Goal: Information Seeking & Learning: Find specific fact

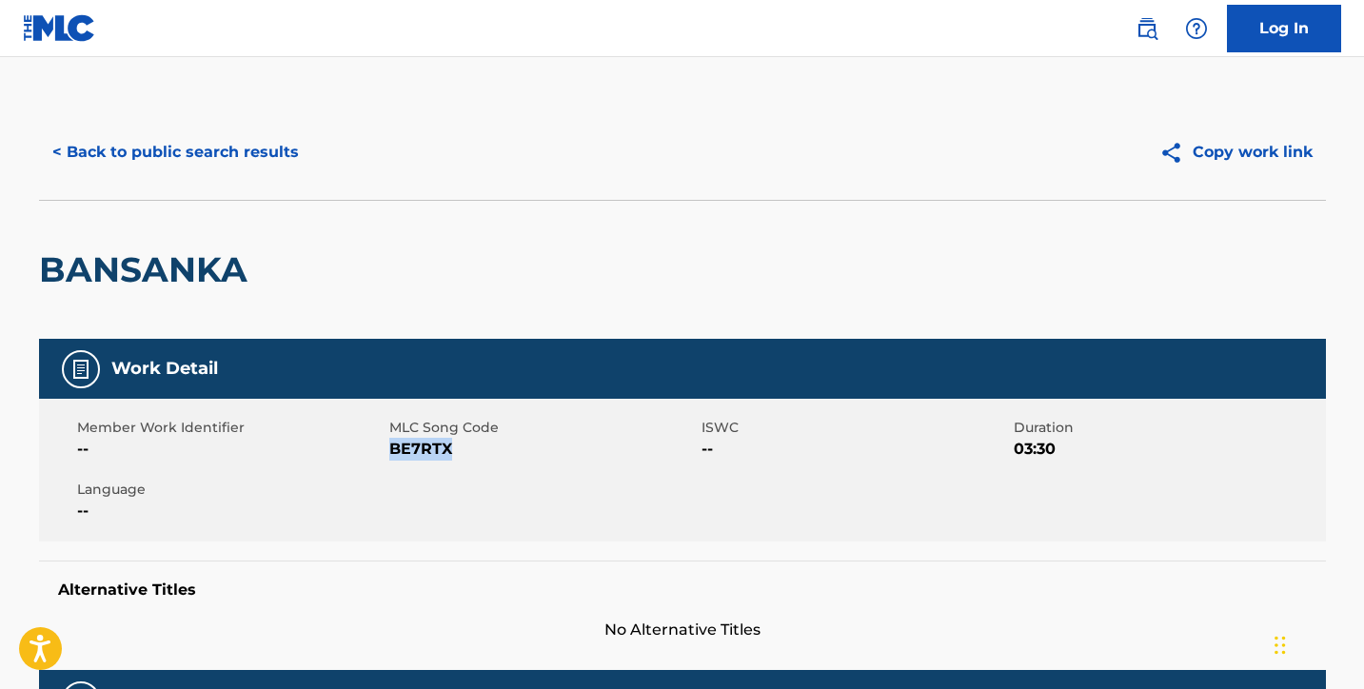
click at [272, 135] on button "< Back to public search results" at bounding box center [175, 153] width 273 height 48
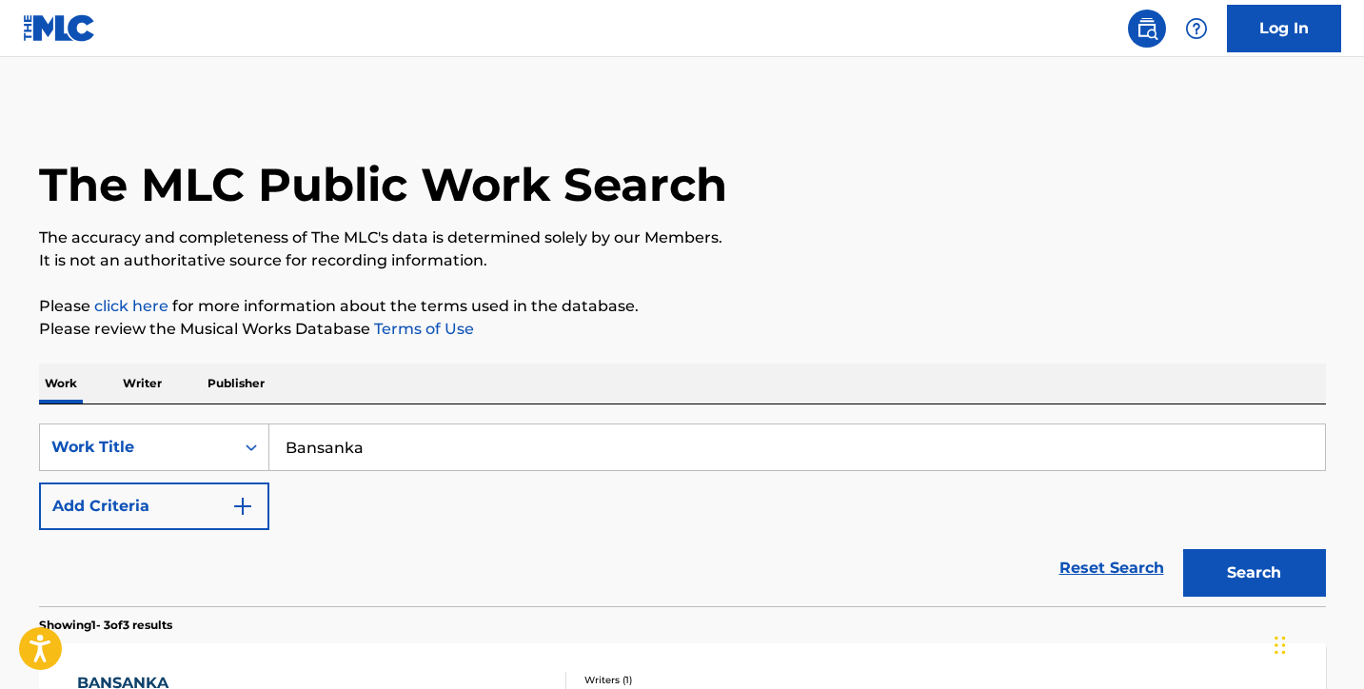
drag, startPoint x: 390, startPoint y: 457, endPoint x: 193, endPoint y: 387, distance: 209.3
paste input "On The Way"
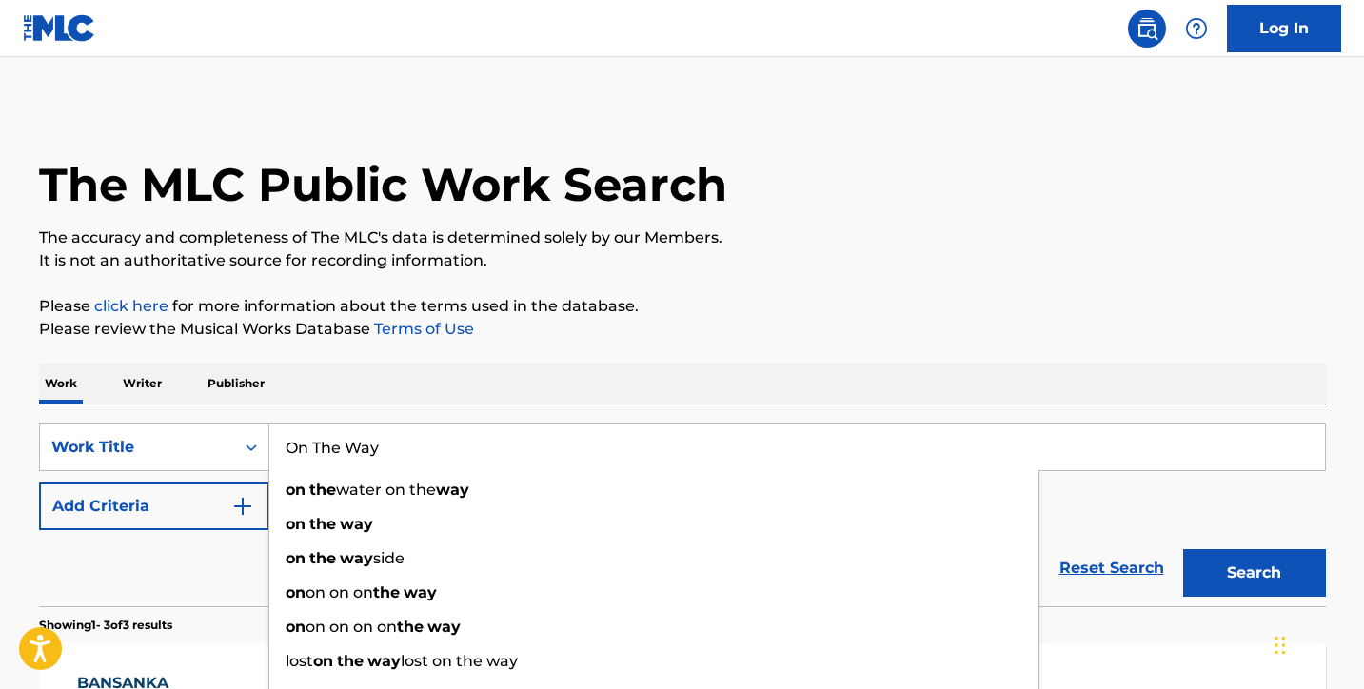
type input "On The Way"
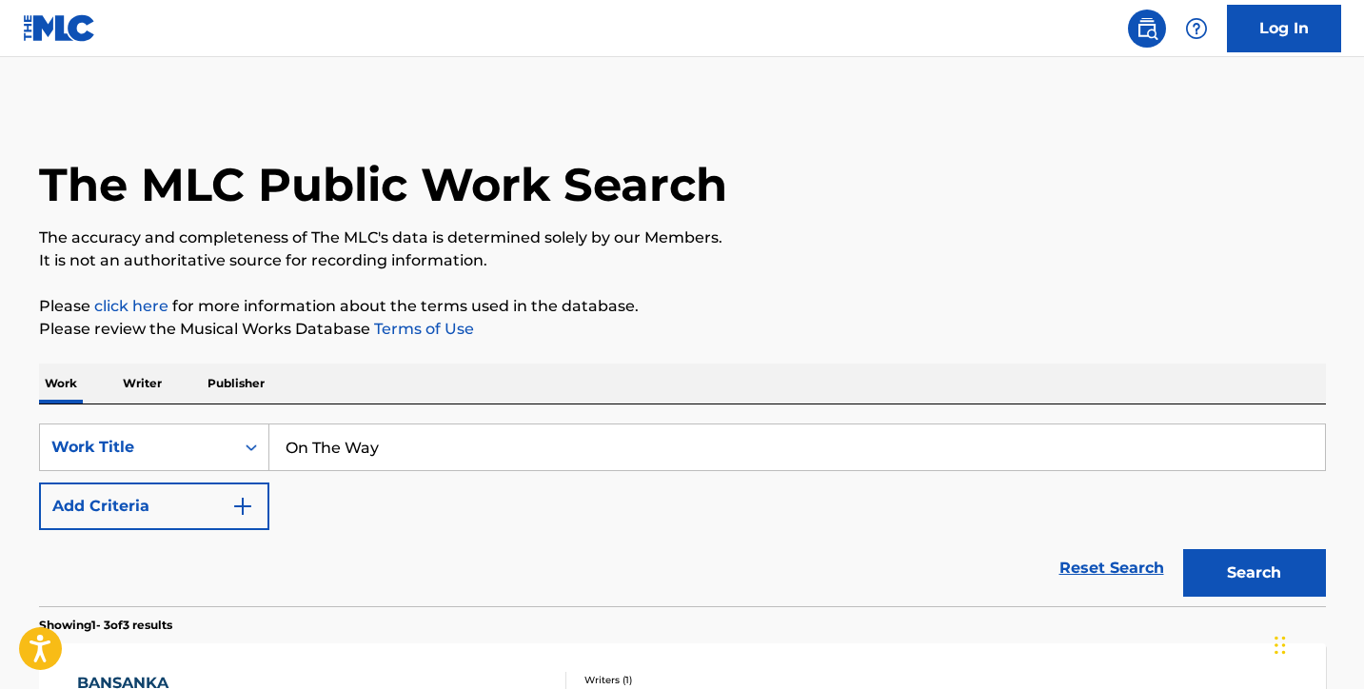
click at [109, 504] on button "Add Criteria" at bounding box center [154, 507] width 230 height 48
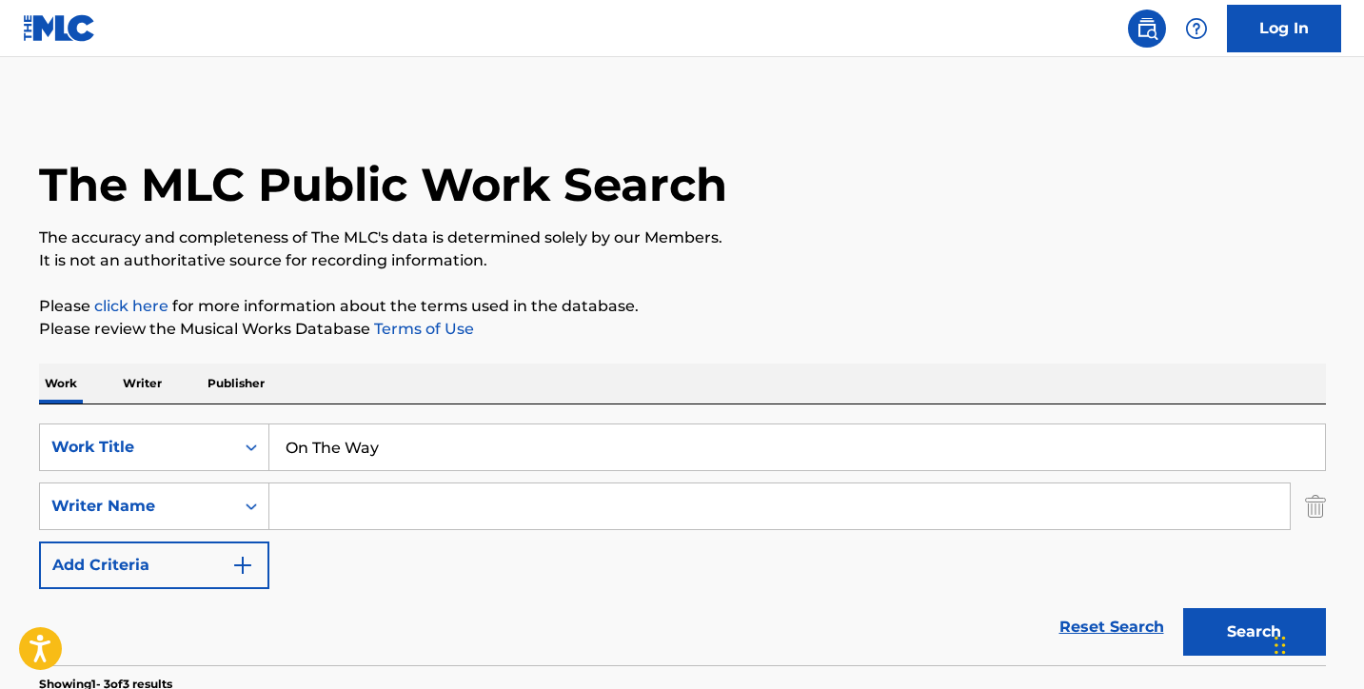
click at [329, 504] on input "Search Form" at bounding box center [779, 507] width 1021 height 46
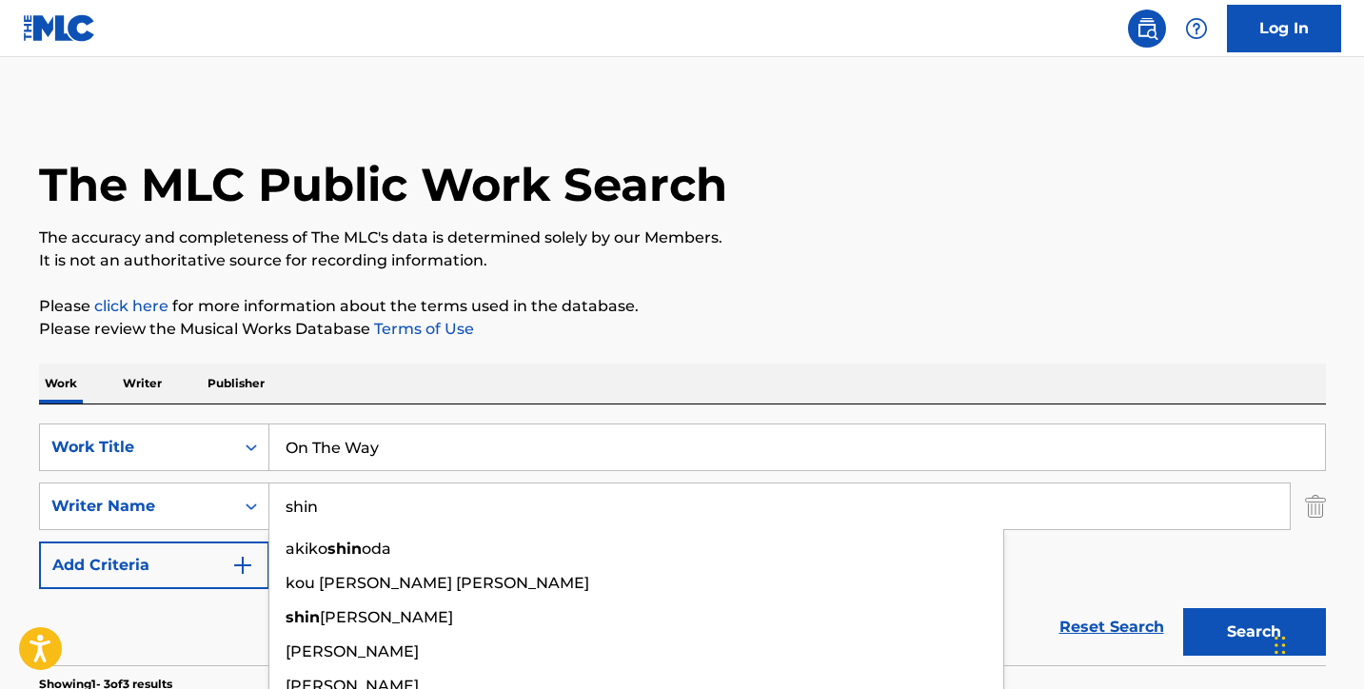
click at [1254, 632] on button "Search" at bounding box center [1255, 632] width 143 height 48
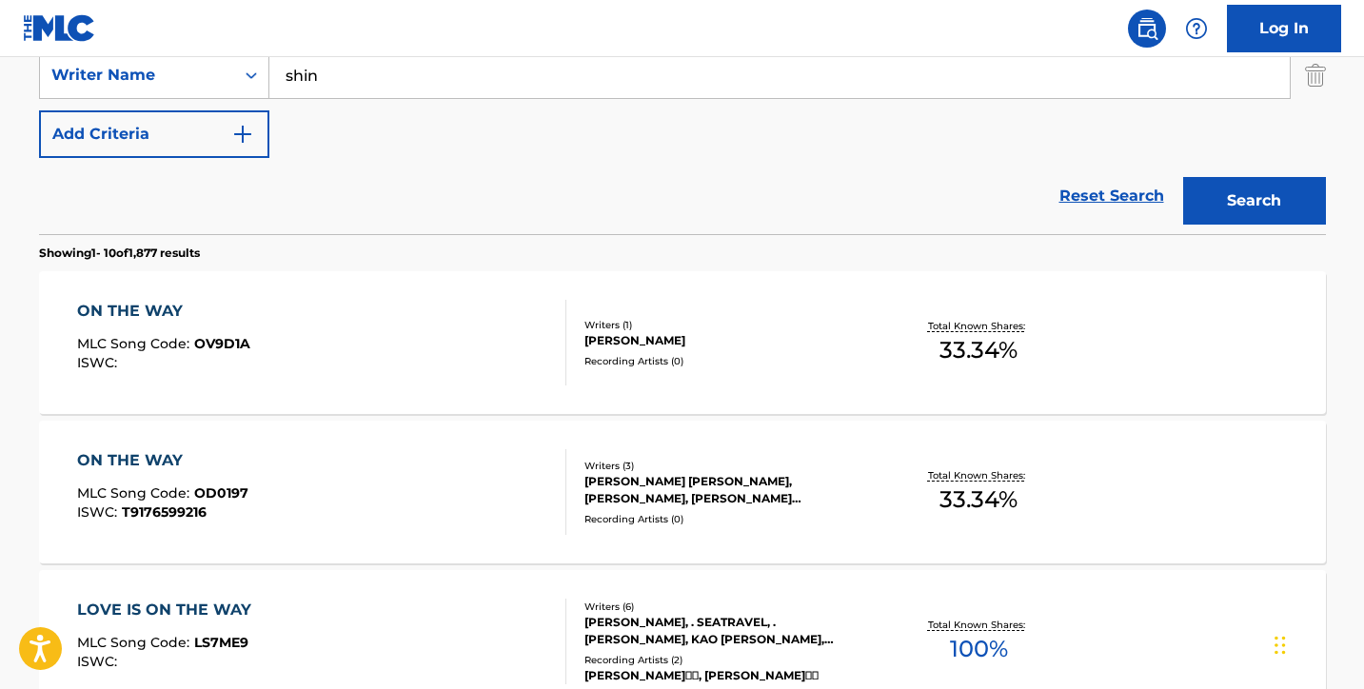
scroll to position [174, 0]
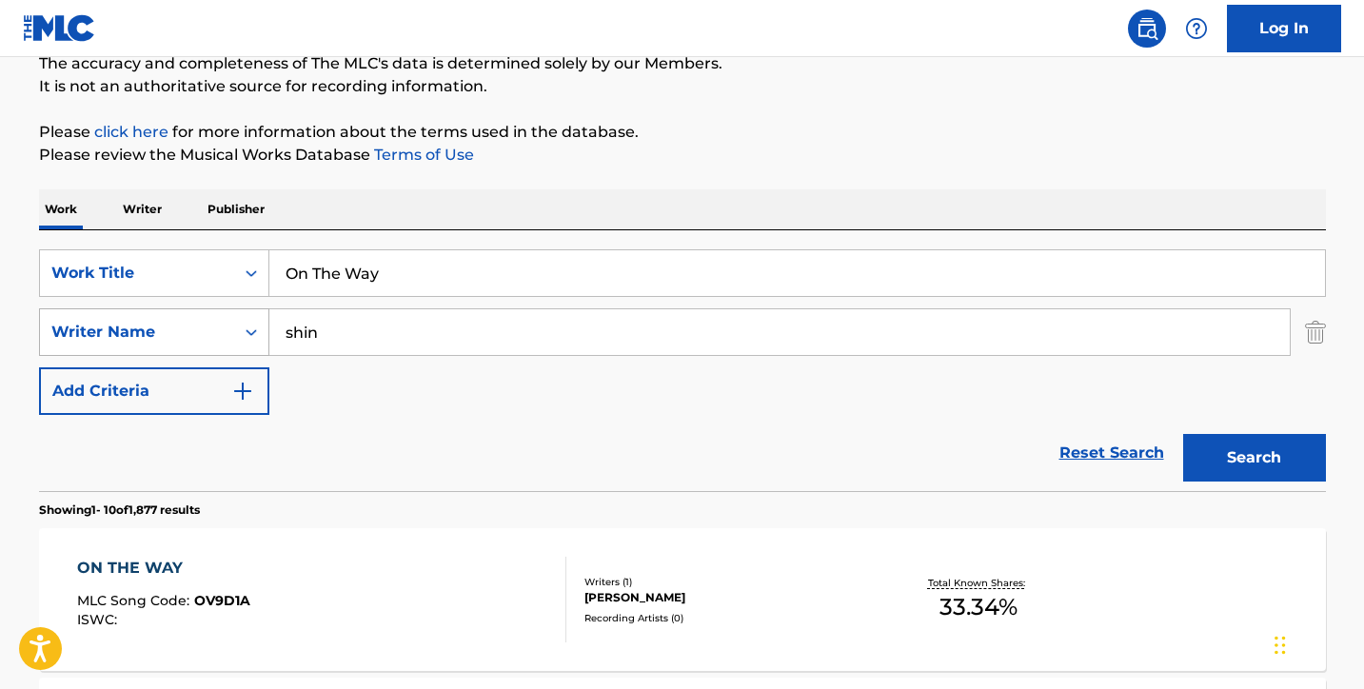
drag, startPoint x: 348, startPoint y: 324, endPoint x: 150, endPoint y: 319, distance: 198.1
click at [162, 325] on div "SearchWithCriteria121a05e1-111a-420a-a11b-c11e5eaf3131 Writer Name [PERSON_NAME]" at bounding box center [682, 333] width 1287 height 48
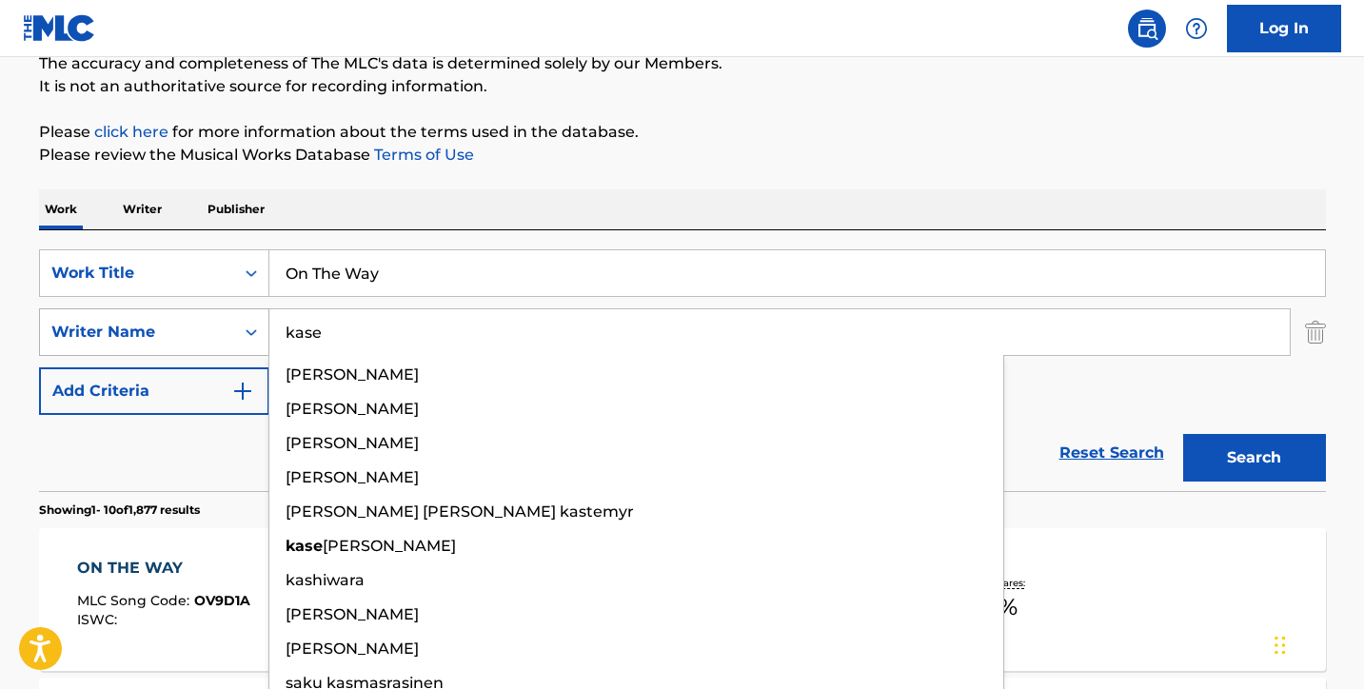
type input "kase"
click at [1254, 458] on button "Search" at bounding box center [1255, 458] width 143 height 48
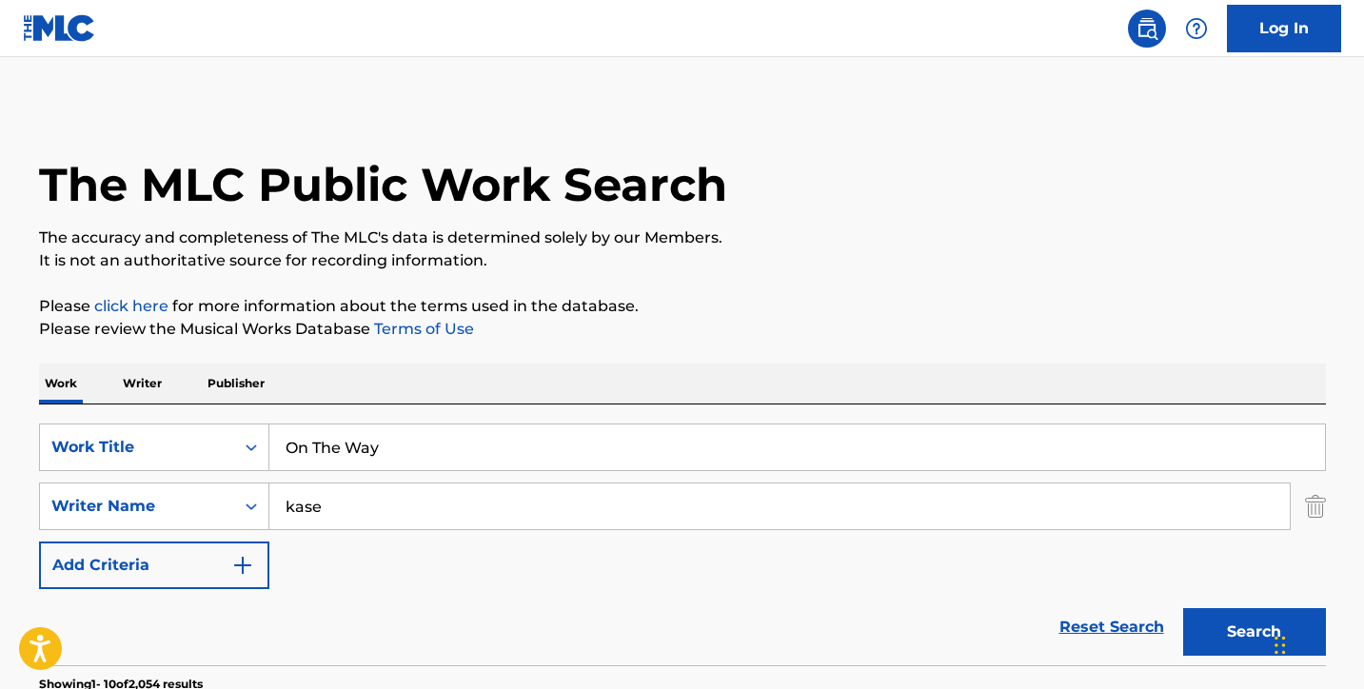
scroll to position [0, 0]
